Goal: Transaction & Acquisition: Book appointment/travel/reservation

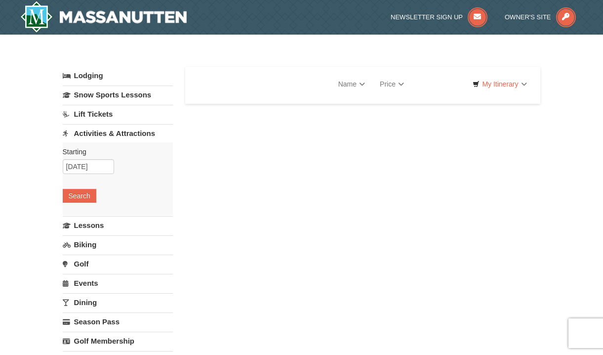
select select "10"
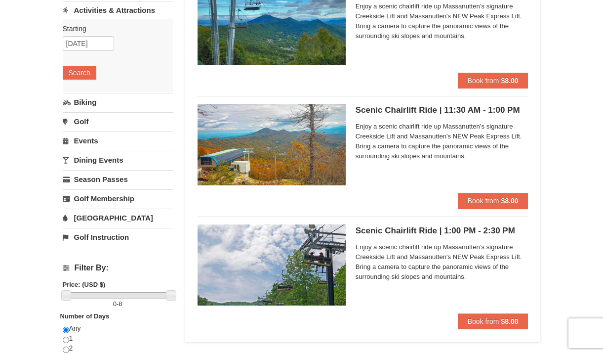
scroll to position [115, 0]
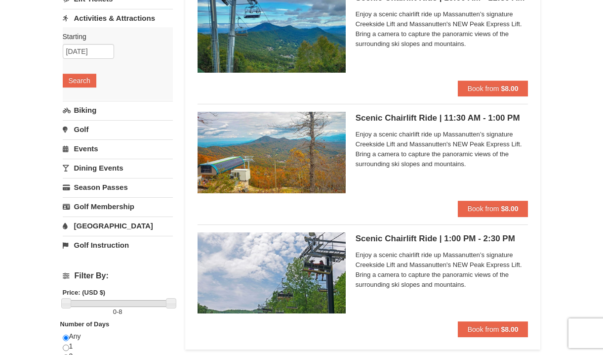
click at [319, 130] on img at bounding box center [272, 152] width 148 height 81
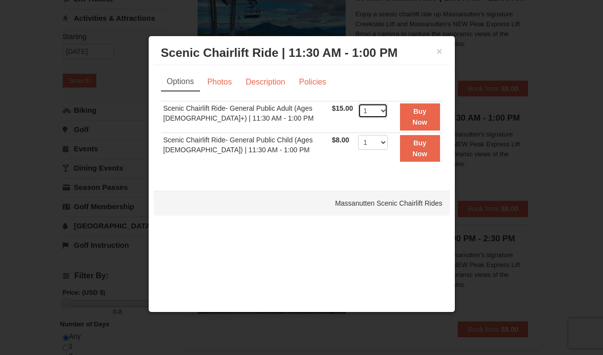
click at [380, 110] on select "1 2 3 4 5 6 7 8 9 10 11 12 13 14 15 16 17 18 19 20 21 22" at bounding box center [373, 110] width 30 height 15
select select "4"
click at [358, 103] on select "1 2 3 4 5 6 7 8 9 10 11 12 13 14 15 16 17 18 19 20 21 22" at bounding box center [373, 110] width 30 height 15
click at [224, 85] on link "Photos" at bounding box center [220, 82] width 38 height 19
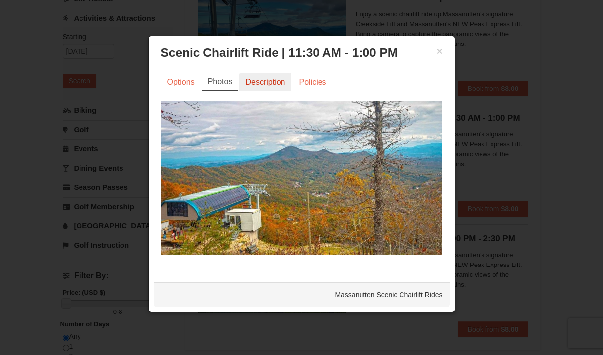
click at [256, 86] on link "Description" at bounding box center [265, 82] width 52 height 19
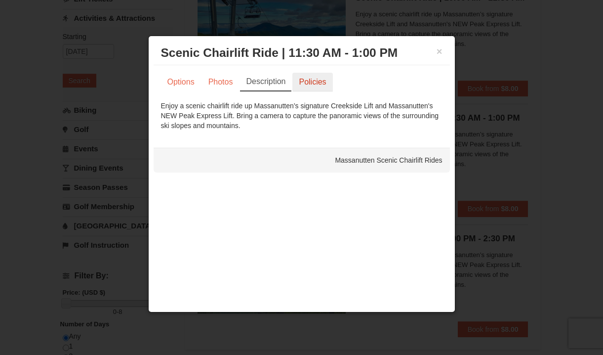
click at [302, 88] on link "Policies" at bounding box center [312, 82] width 40 height 19
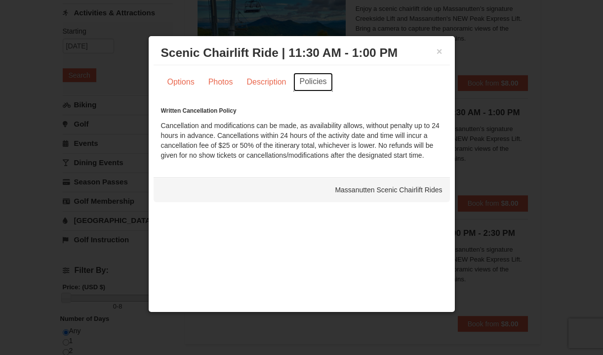
scroll to position [120, 0]
click at [275, 83] on link "Description" at bounding box center [266, 82] width 52 height 19
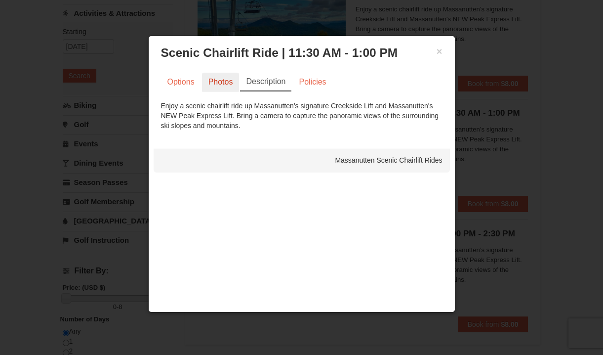
click at [221, 84] on link "Photos" at bounding box center [221, 82] width 38 height 19
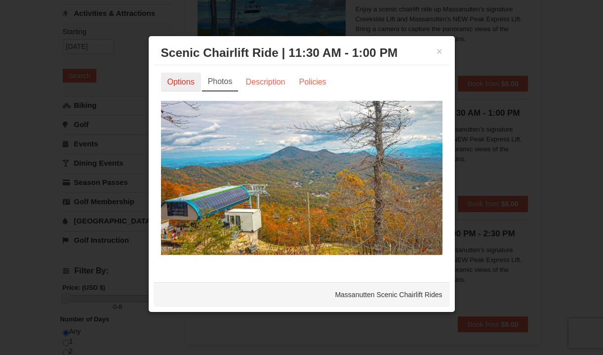
click at [179, 82] on link "Options" at bounding box center [181, 82] width 40 height 19
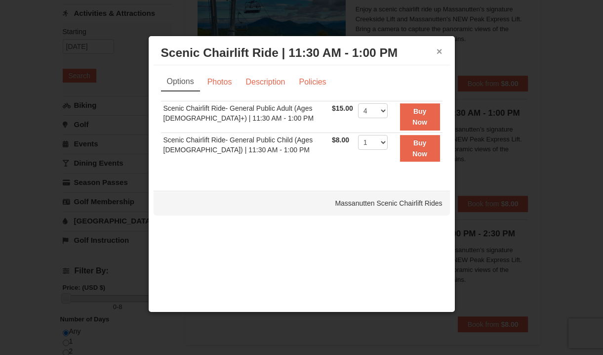
click at [437, 52] on button "×" at bounding box center [440, 51] width 6 height 10
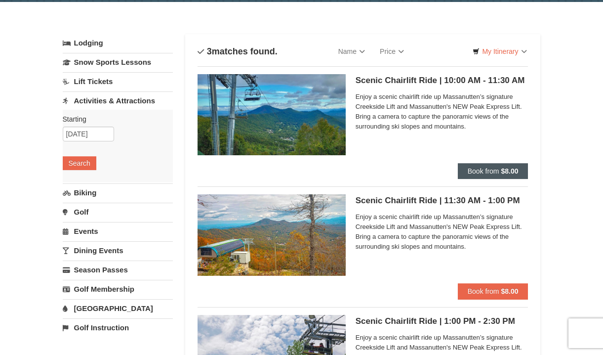
scroll to position [0, 0]
